Goal: Check status: Check status

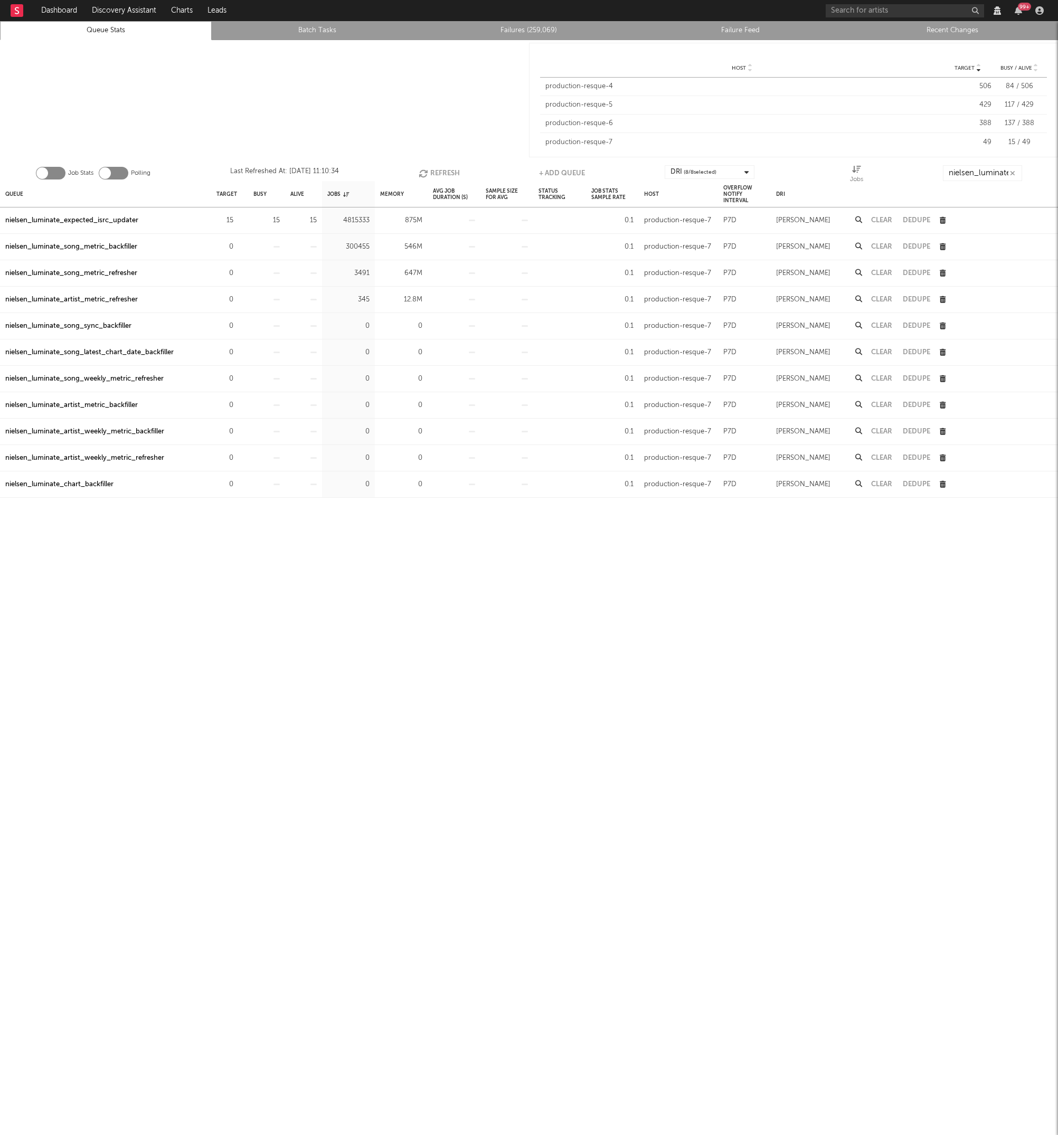
click at [428, 172] on icon "button" at bounding box center [425, 173] width 12 height 9
click at [394, 127] on div at bounding box center [264, 100] width 529 height 120
click at [81, 217] on div "nielsen_luminate_expected_isrc_updater" at bounding box center [71, 220] width 133 height 13
click at [530, 32] on link "Failures (259,069)" at bounding box center [529, 30] width 200 height 13
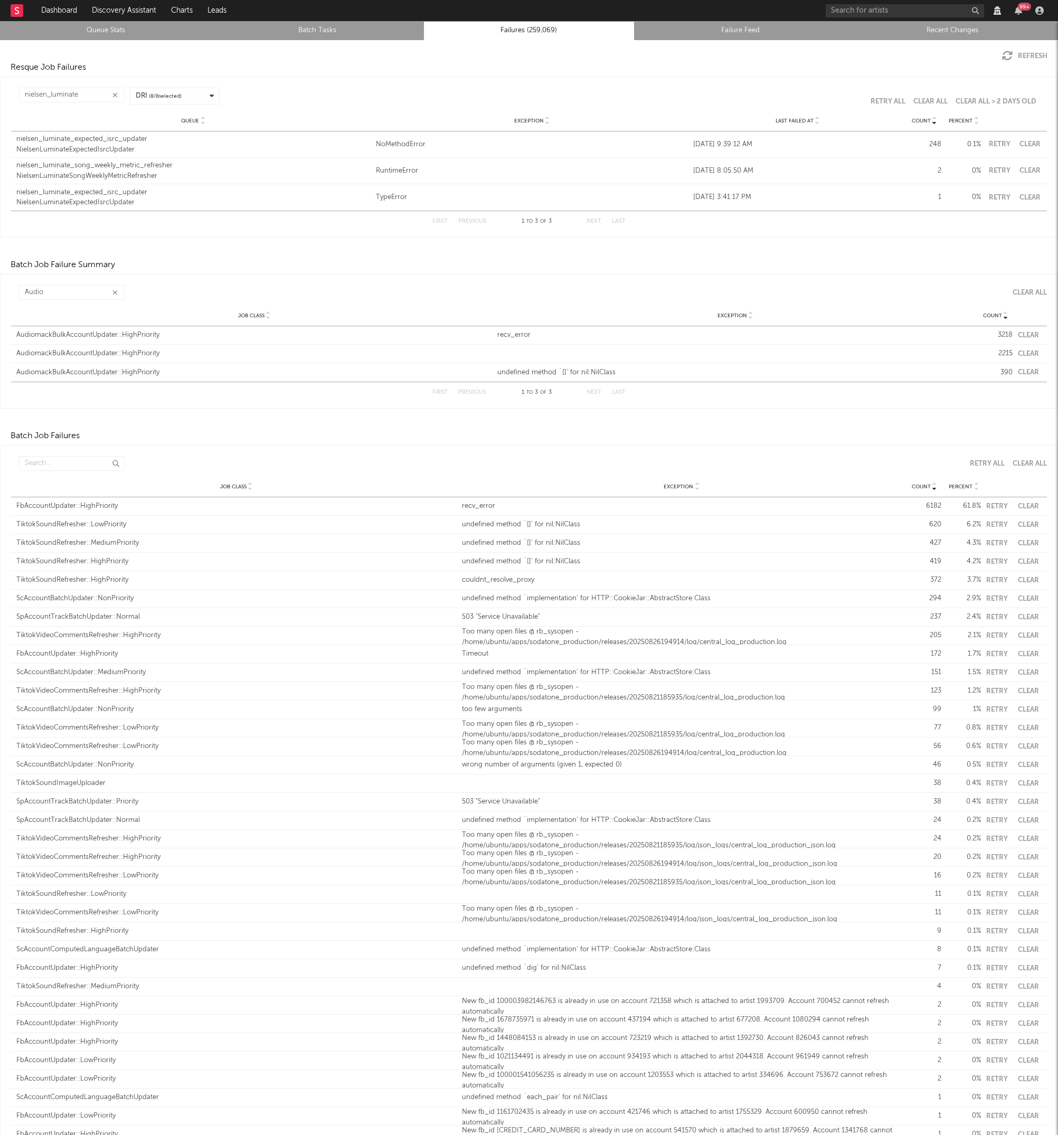
click at [91, 141] on div "nielsen_luminate_expected_isrc_updater" at bounding box center [193, 139] width 354 height 11
